Goal: Use online tool/utility: Utilize a website feature to perform a specific function

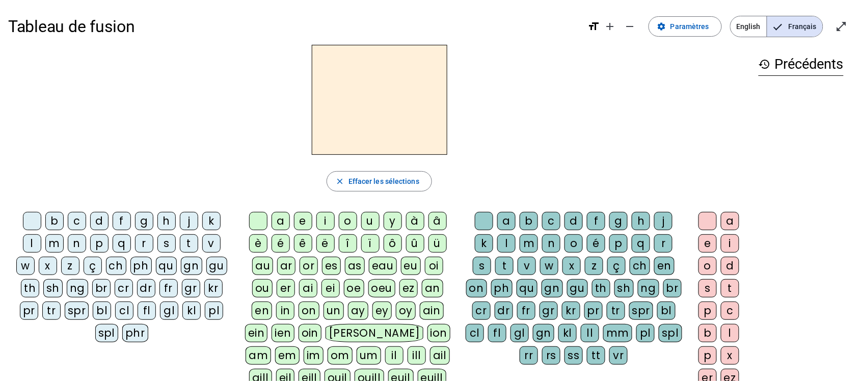
click at [189, 245] on div "t" at bounding box center [189, 243] width 18 height 18
click at [304, 215] on div "e" at bounding box center [303, 221] width 18 height 18
click at [100, 215] on div "d" at bounding box center [99, 221] width 18 height 18
click at [46, 241] on div "m" at bounding box center [54, 243] width 18 height 18
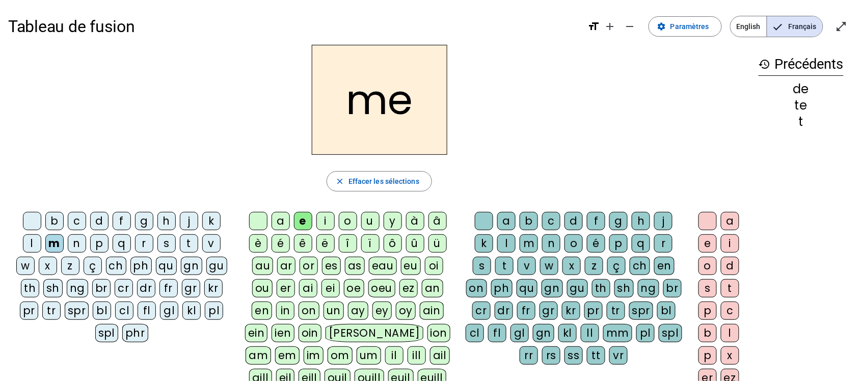
click at [278, 228] on div "a" at bounding box center [281, 221] width 18 height 18
click at [497, 244] on div "l" at bounding box center [506, 243] width 18 height 18
click at [313, 223] on letter-bubble "e" at bounding box center [305, 223] width 22 height 22
click at [319, 223] on div "i" at bounding box center [326, 221] width 18 height 18
